Goal: Use online tool/utility: Use online tool/utility

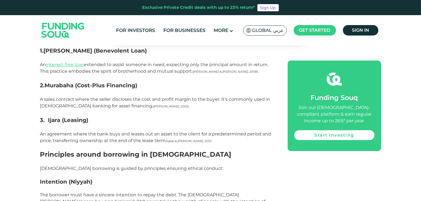
scroll to position [462, 0]
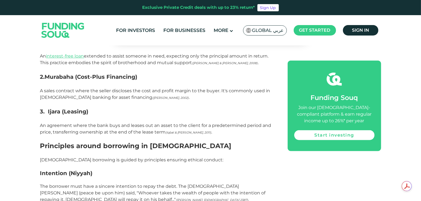
click at [258, 157] on p "Islamic borrowing is guided by principles ensuring ethical conduct:" at bounding box center [157, 160] width 235 height 7
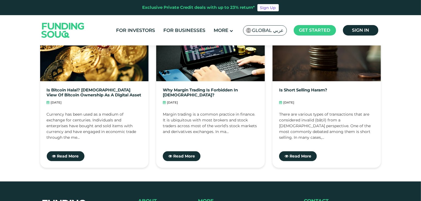
scroll to position [1618, 0]
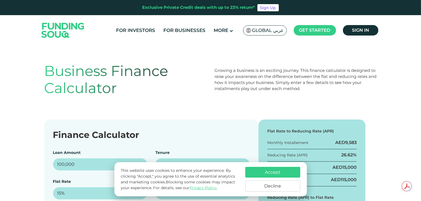
scroll to position [11, 0]
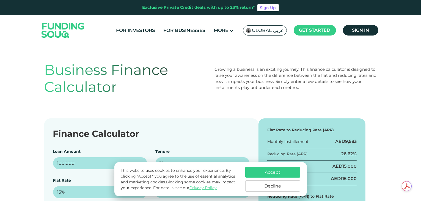
click at [276, 170] on button "Accept" at bounding box center [272, 172] width 55 height 11
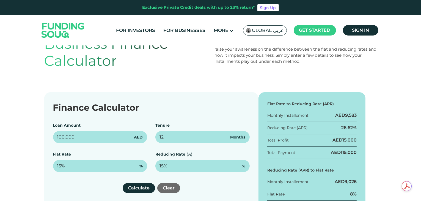
scroll to position [44, 0]
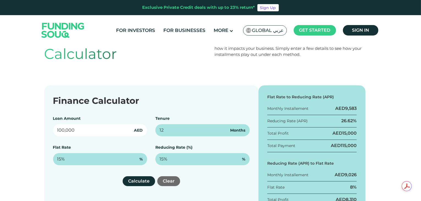
click at [86, 131] on input "100,000" at bounding box center [100, 130] width 94 height 12
type input "400,000"
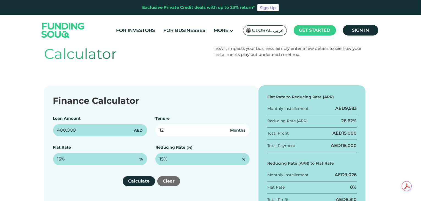
click at [167, 132] on input "12" at bounding box center [202, 130] width 94 height 12
type input "1"
type input "60"
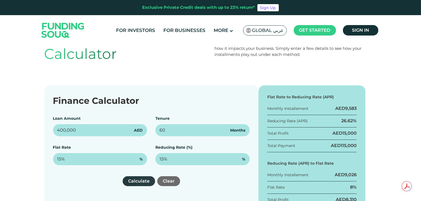
click at [146, 182] on button "Calculate" at bounding box center [139, 181] width 32 height 10
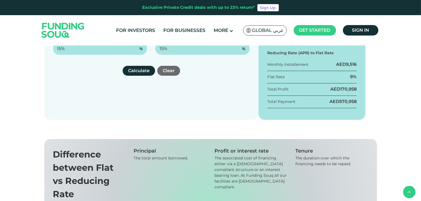
scroll to position [165, 0]
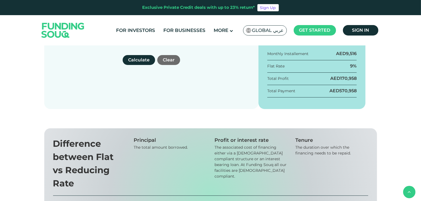
click at [398, 80] on div "Finance Calculator Loan Amount 400,000 AED Tenure 60 Months Flat Rate 15% % Red…" at bounding box center [210, 36] width 421 height 145
